Goal: Find specific page/section: Find specific page/section

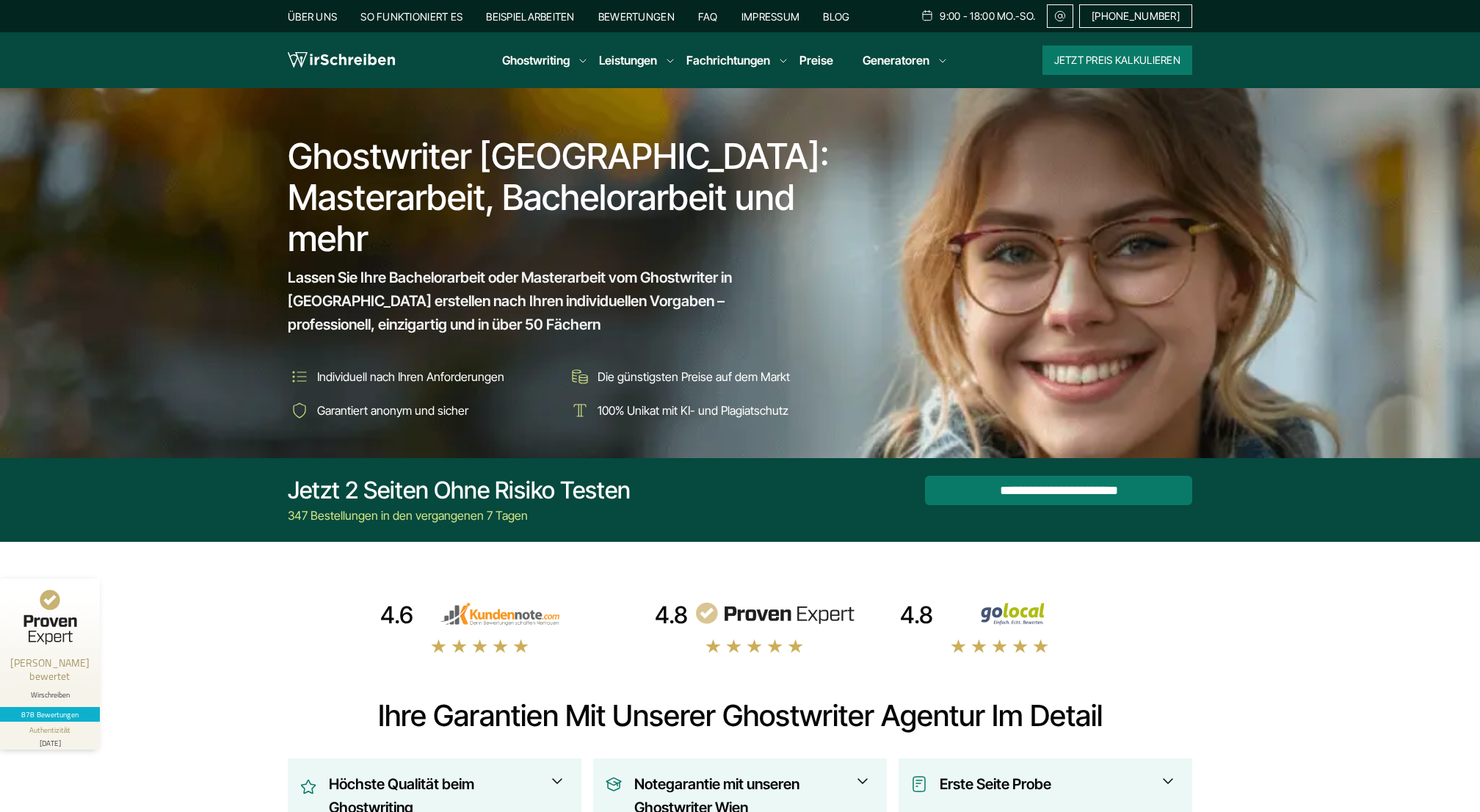
scroll to position [12630, 0]
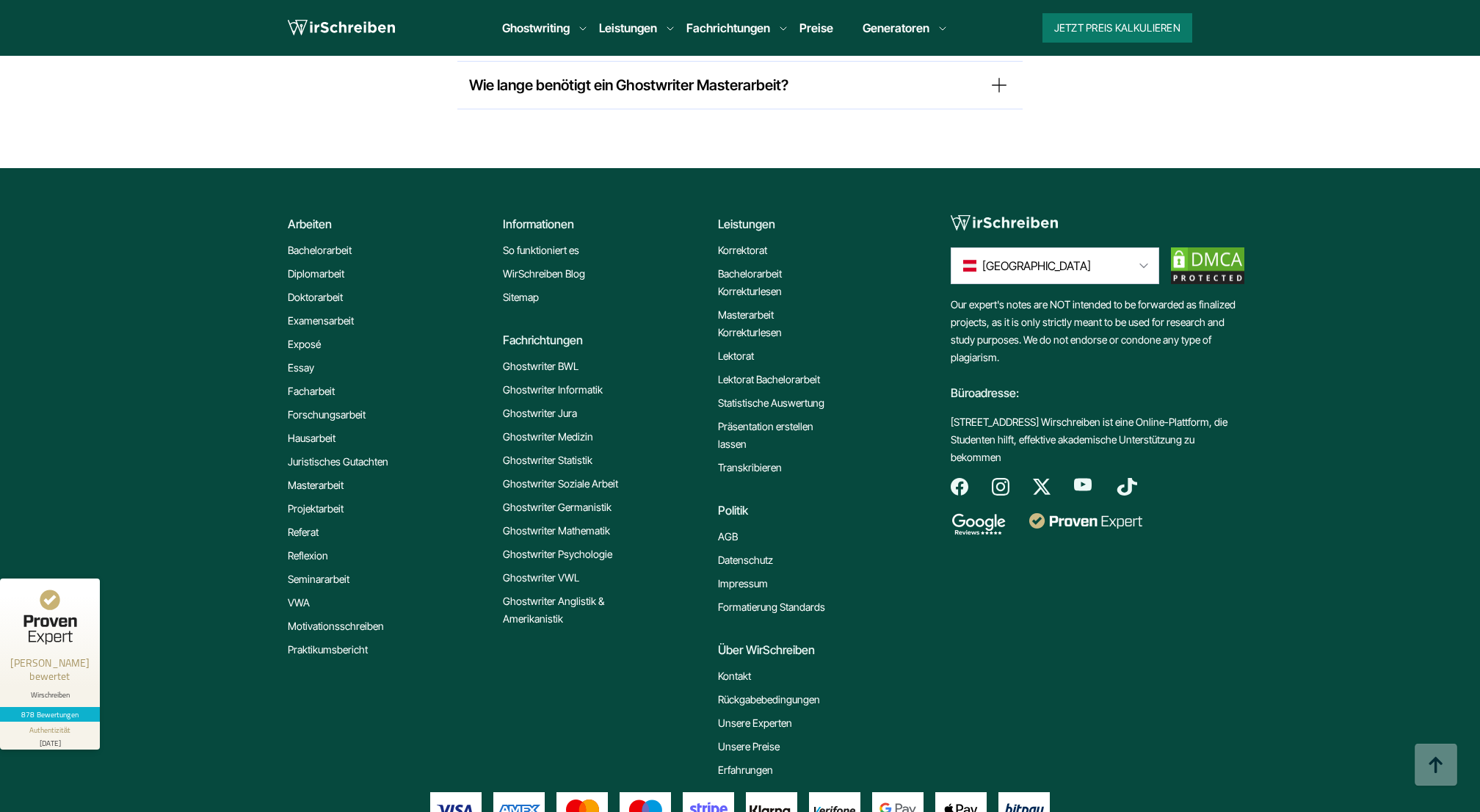
click at [750, 575] on link "Impressum" at bounding box center [743, 583] width 50 height 17
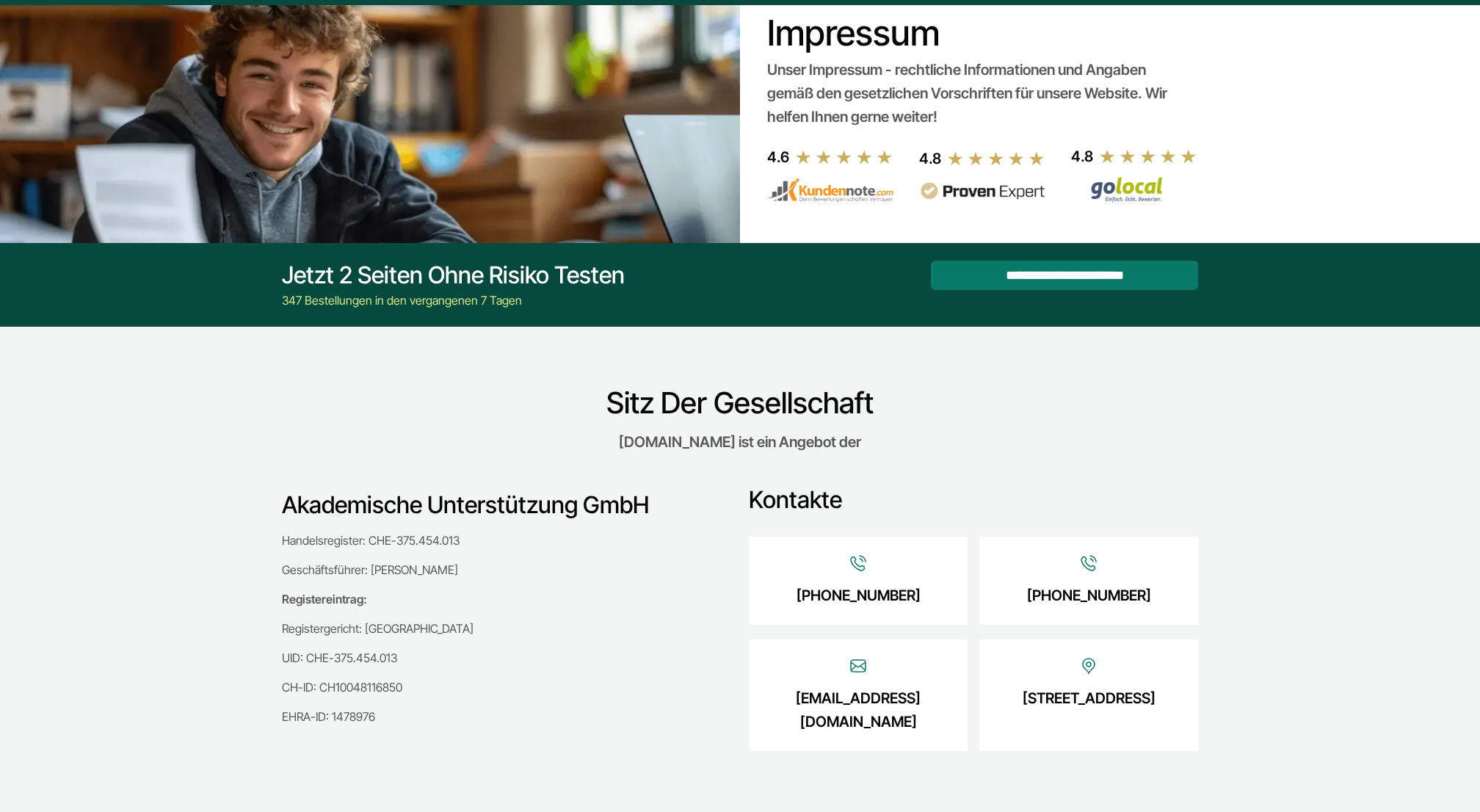
scroll to position [93, 0]
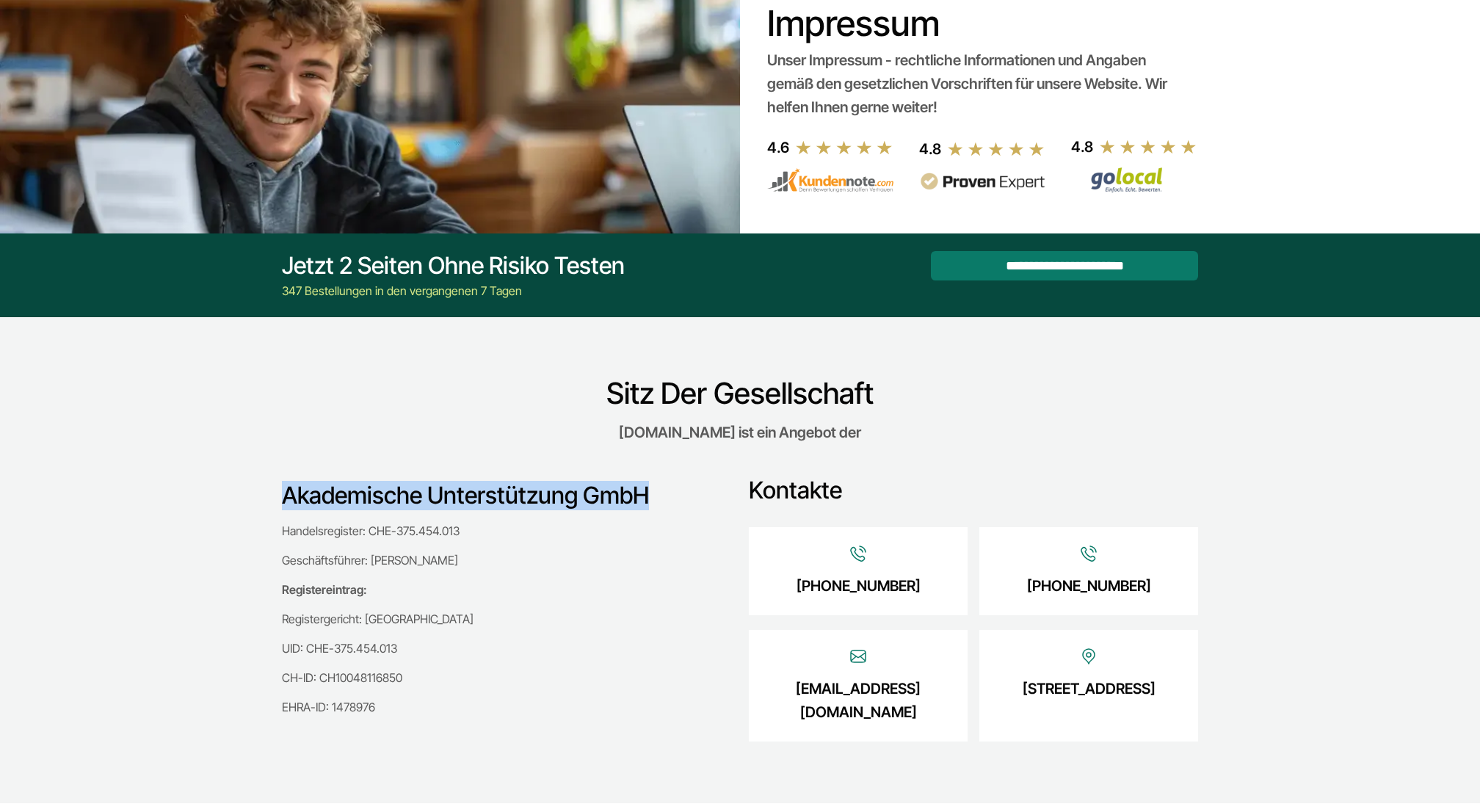
drag, startPoint x: 286, startPoint y: 496, endPoint x: 674, endPoint y: 505, distance: 388.1
click at [674, 505] on h3 "Akademische Unterstützung GmbH" at bounding box center [500, 495] width 437 height 29
copy h3 "Akademische Unterstützung GmbH"
